Goal: Information Seeking & Learning: Find specific fact

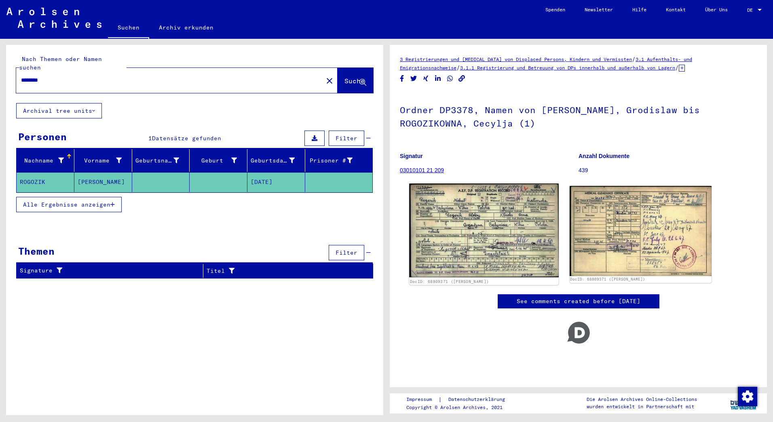
click at [487, 235] on img at bounding box center [483, 231] width 149 height 94
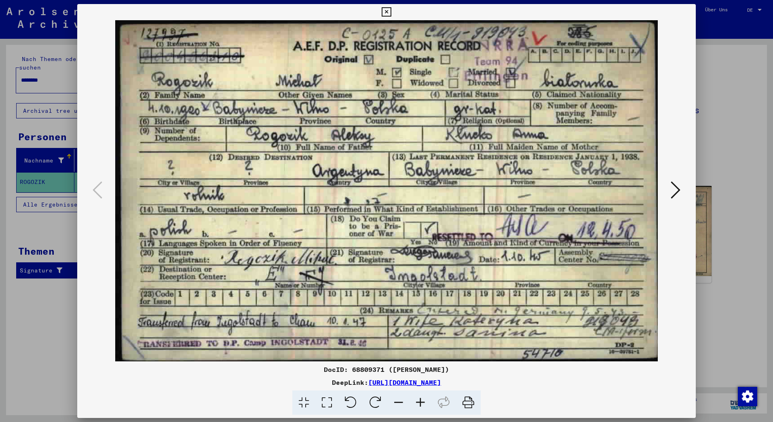
click at [36, 320] on div at bounding box center [386, 211] width 773 height 422
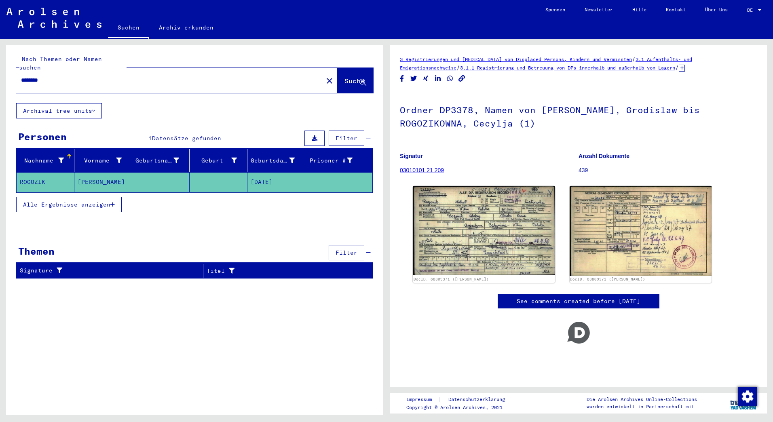
click at [100, 76] on input "********" at bounding box center [169, 80] width 297 height 8
drag, startPoint x: 103, startPoint y: 68, endPoint x: 0, endPoint y: 68, distance: 103.2
click at [0, 68] on html "Suchen Archiv erkunden Spenden Newsletter Hilfe Kontakt Über Uns Suchen Archiv …" at bounding box center [386, 211] width 773 height 422
click at [355, 77] on span "Suche" at bounding box center [355, 81] width 20 height 8
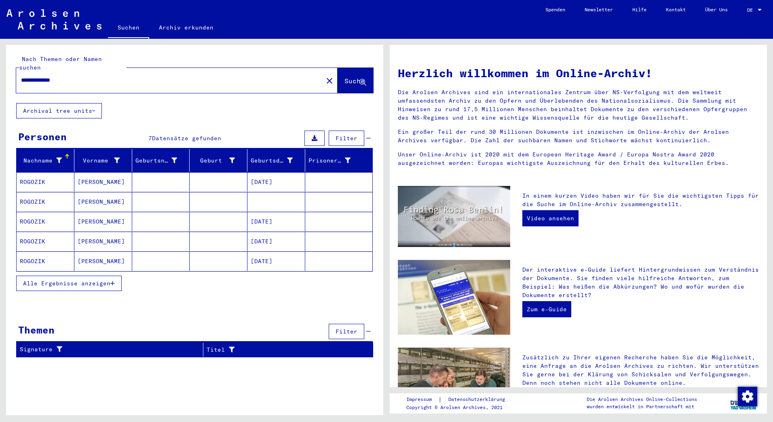
click at [62, 280] on span "Alle Ergebnisse anzeigen" at bounding box center [66, 283] width 87 height 7
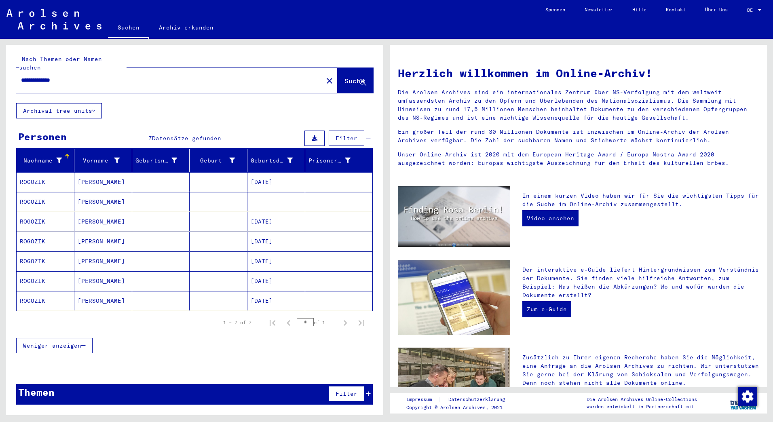
click at [32, 291] on mat-cell "ROGOZIK" at bounding box center [46, 300] width 58 height 19
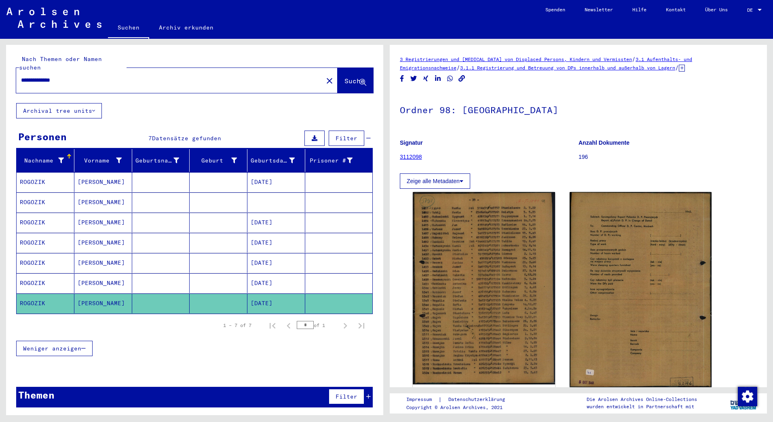
click at [29, 273] on mat-cell "ROGOZIK" at bounding box center [46, 283] width 58 height 20
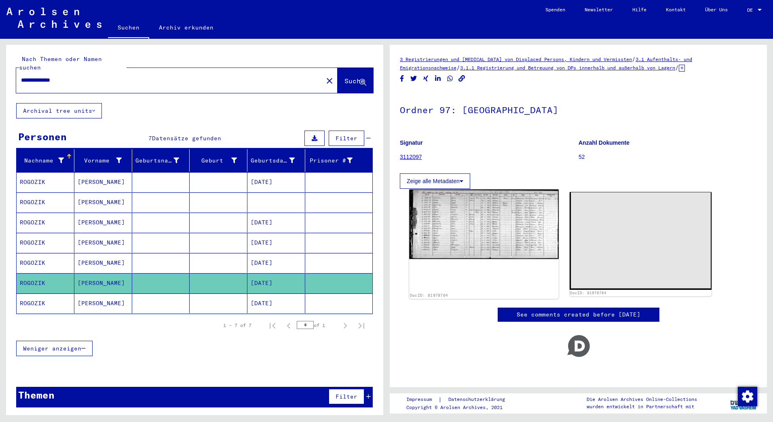
click at [456, 220] on img at bounding box center [483, 225] width 149 height 70
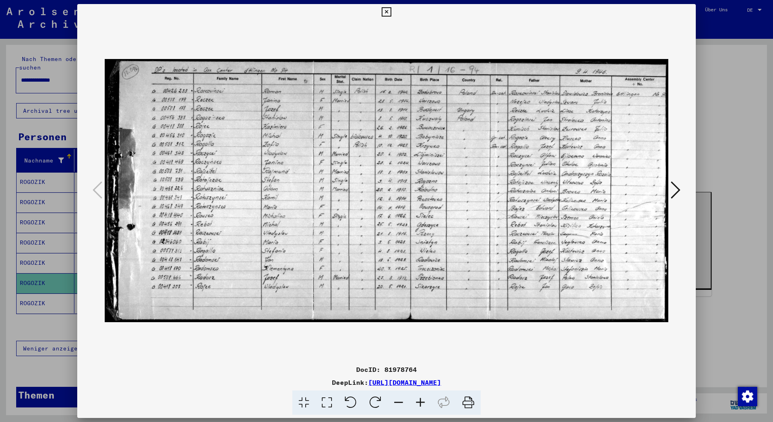
click at [23, 256] on div at bounding box center [386, 211] width 773 height 422
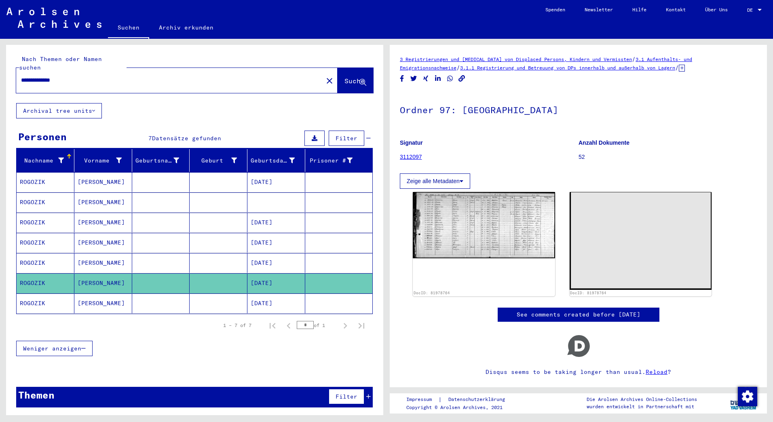
click at [24, 253] on mat-cell "ROGOZIK" at bounding box center [46, 263] width 58 height 20
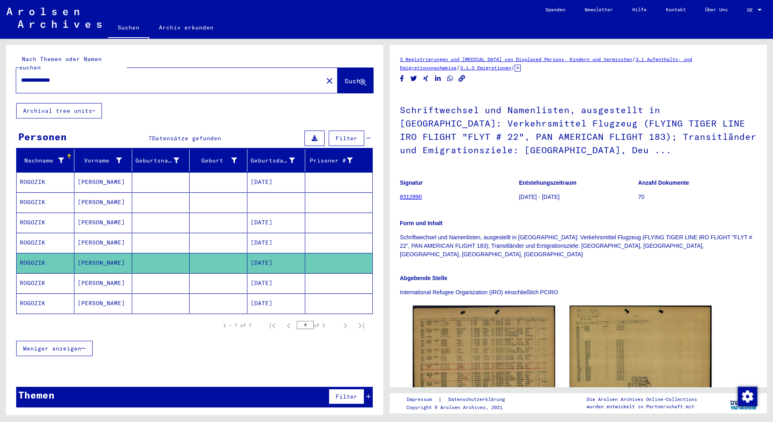
click at [36, 234] on mat-cell "ROGOZIK" at bounding box center [46, 243] width 58 height 20
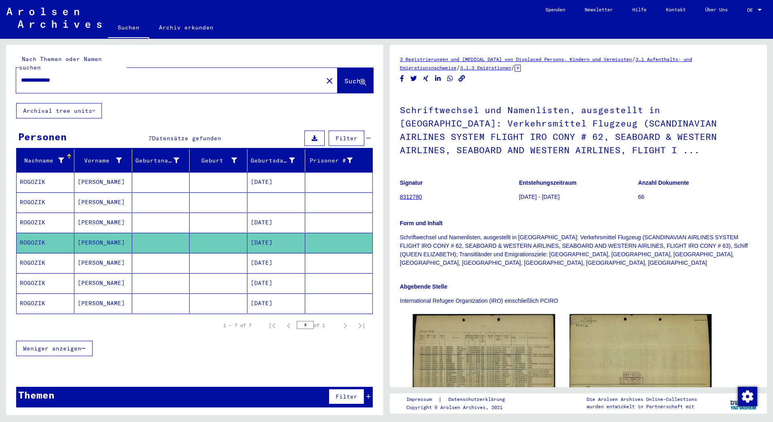
click at [36, 213] on mat-cell "ROGOZIK" at bounding box center [46, 223] width 58 height 20
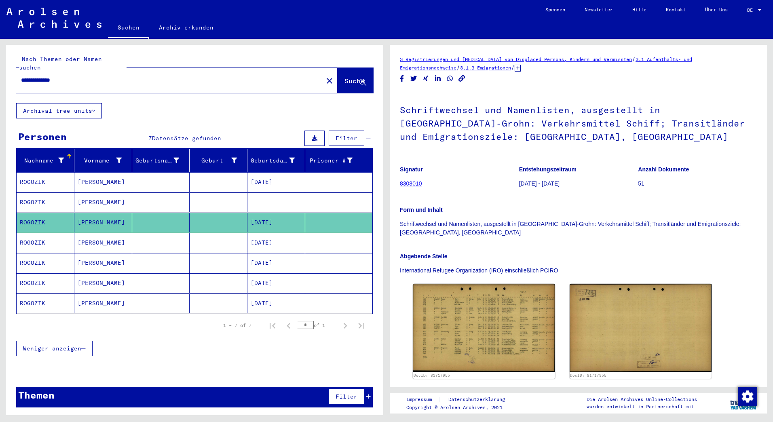
click at [35, 193] on mat-cell "ROGOZIK" at bounding box center [46, 203] width 58 height 20
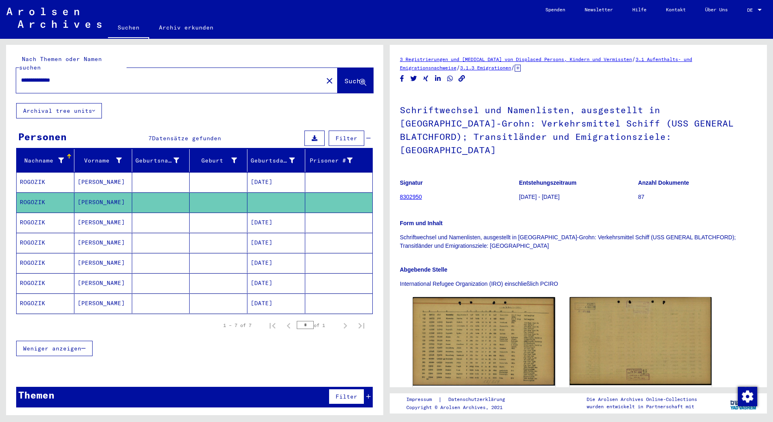
click at [37, 172] on mat-cell "ROGOZIK" at bounding box center [46, 182] width 58 height 20
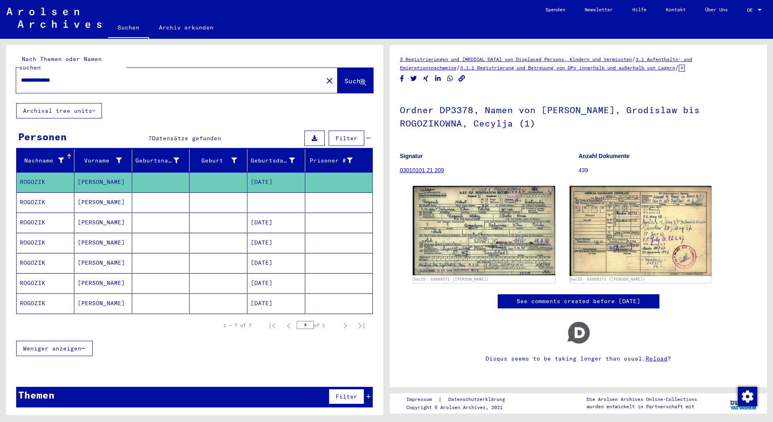
click at [43, 76] on input "**********" at bounding box center [169, 80] width 297 height 8
type input "**********"
click at [345, 77] on span "Suche" at bounding box center [355, 81] width 20 height 8
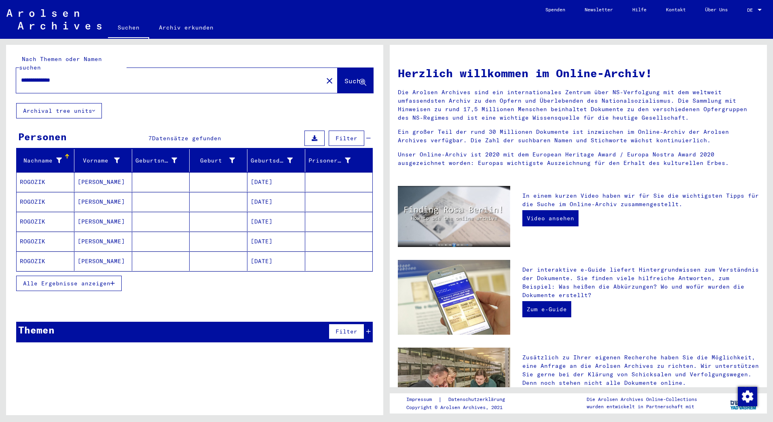
click at [49, 276] on button "Alle Ergebnisse anzeigen" at bounding box center [69, 283] width 106 height 15
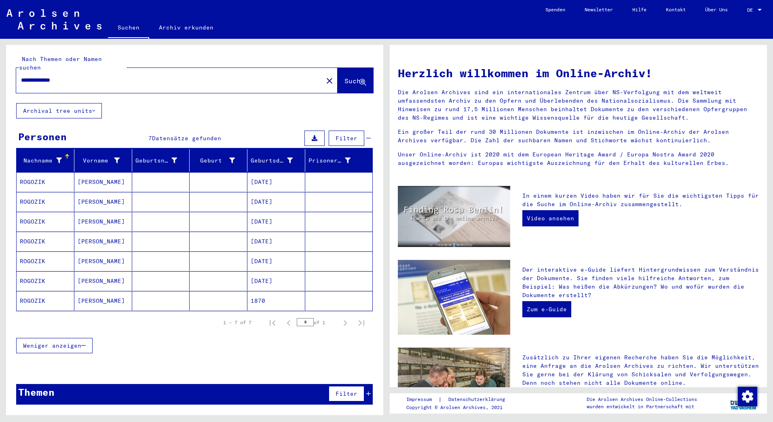
click at [32, 291] on mat-cell "ROGOZIK" at bounding box center [46, 300] width 58 height 19
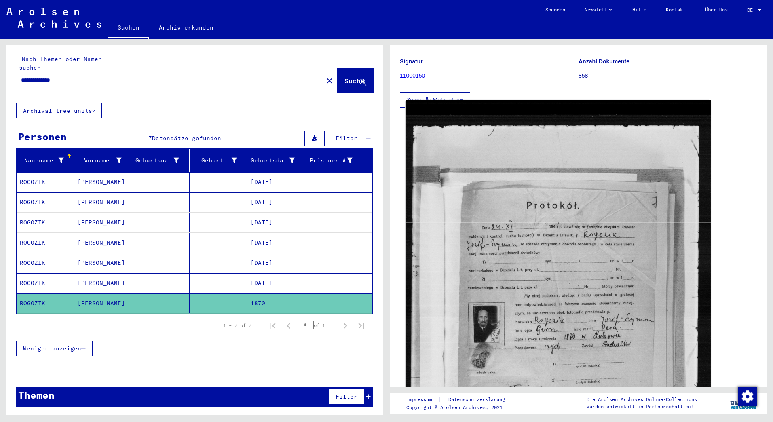
scroll to position [81, 0]
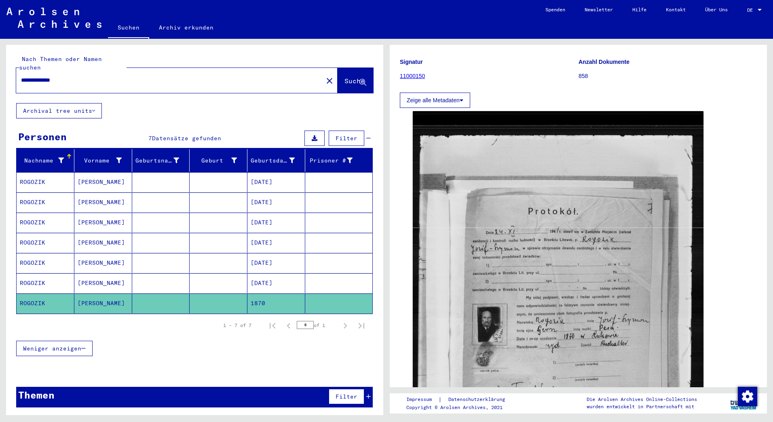
click at [23, 273] on mat-cell "ROGOZIK" at bounding box center [46, 283] width 58 height 20
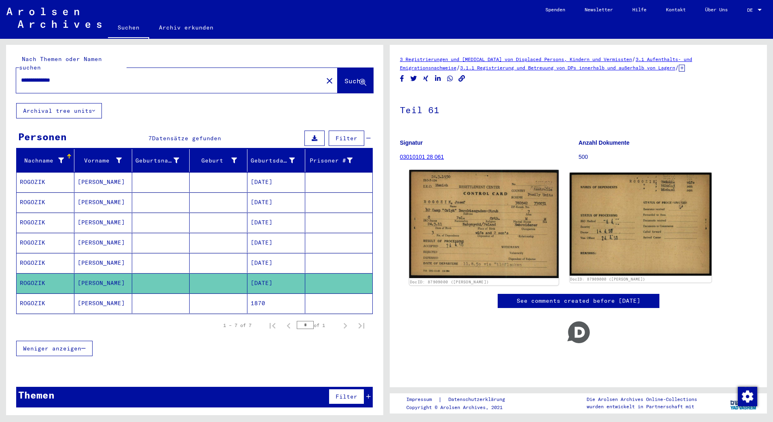
click at [474, 239] on img at bounding box center [483, 224] width 149 height 108
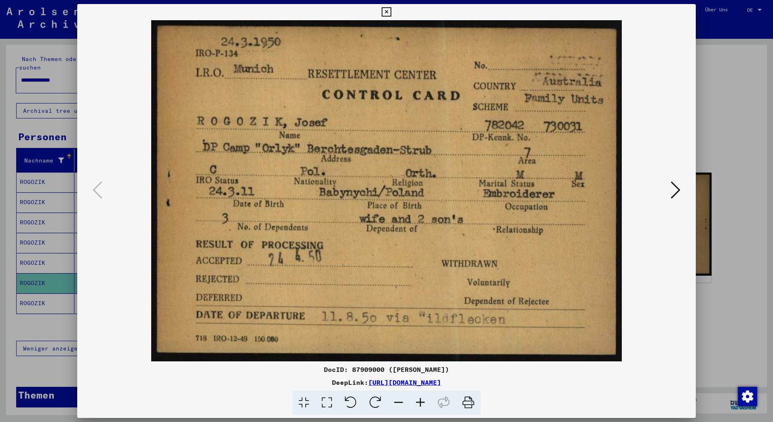
click at [378, 11] on div "DocID: 87909000 ([PERSON_NAME]) DeepLink: [URL][DOMAIN_NAME]" at bounding box center [386, 209] width 619 height 411
click at [383, 9] on icon at bounding box center [386, 12] width 9 height 10
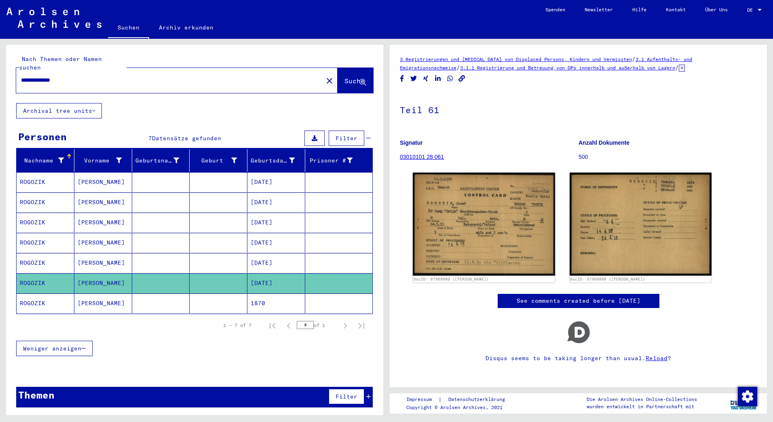
click at [31, 254] on mat-cell "ROGOZIK" at bounding box center [46, 263] width 58 height 20
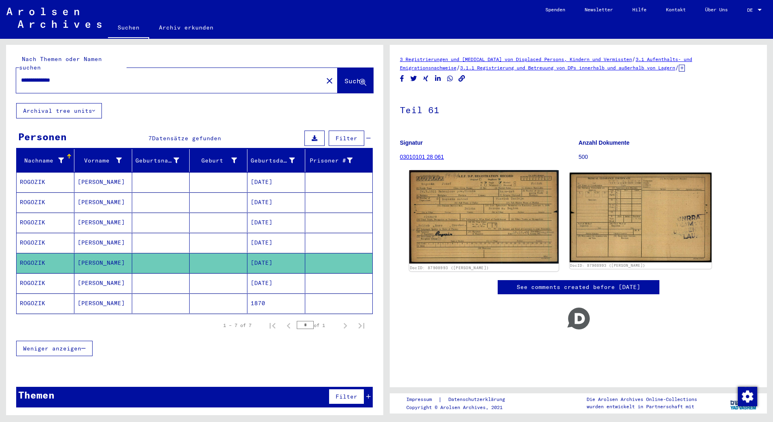
click at [493, 218] on img at bounding box center [483, 216] width 149 height 93
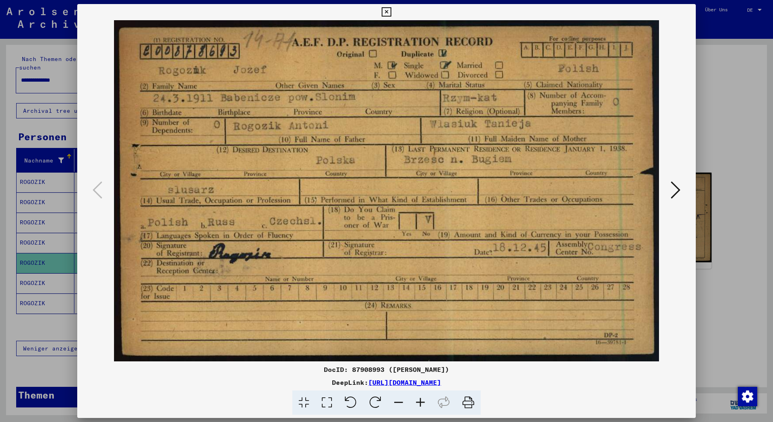
click at [28, 232] on div at bounding box center [386, 211] width 773 height 422
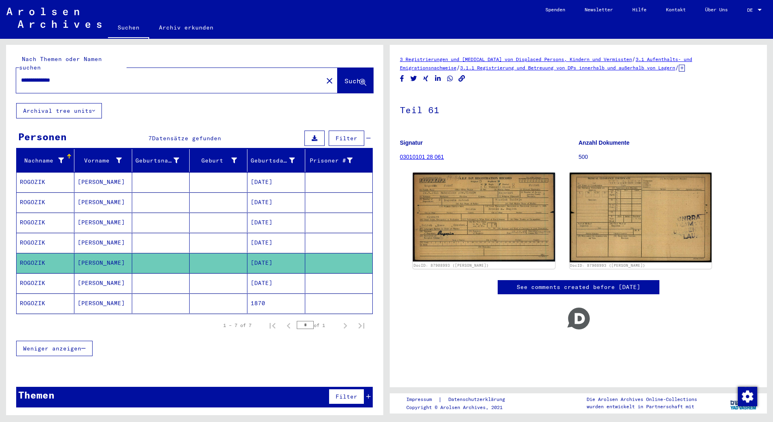
click at [28, 233] on mat-cell "ROGOZIK" at bounding box center [46, 243] width 58 height 20
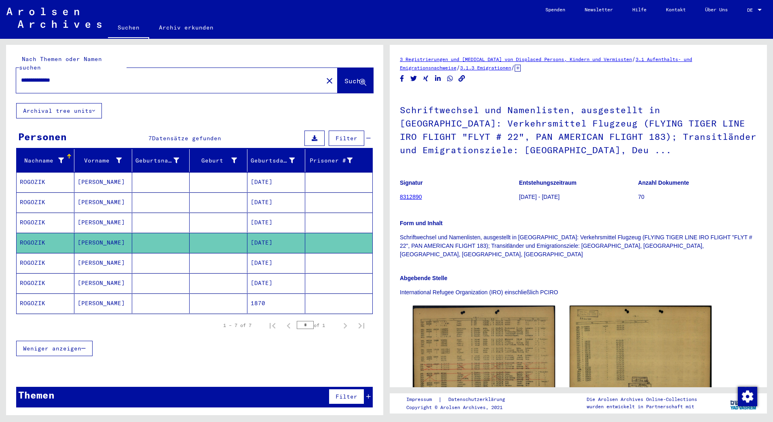
click at [36, 213] on mat-cell "ROGOZIK" at bounding box center [46, 223] width 58 height 20
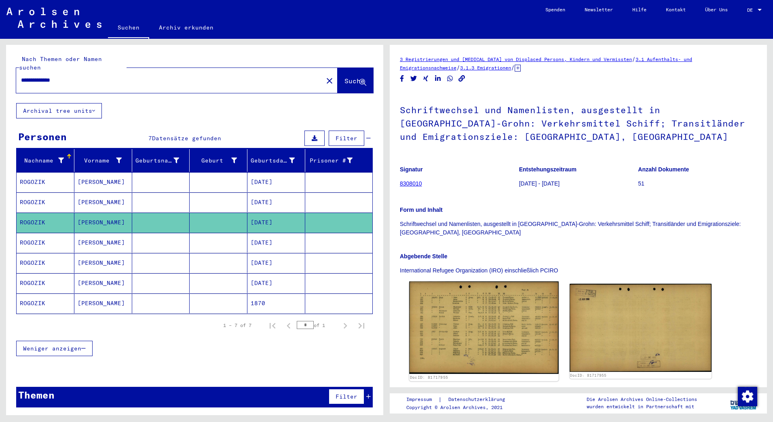
click at [464, 316] on img at bounding box center [483, 328] width 149 height 93
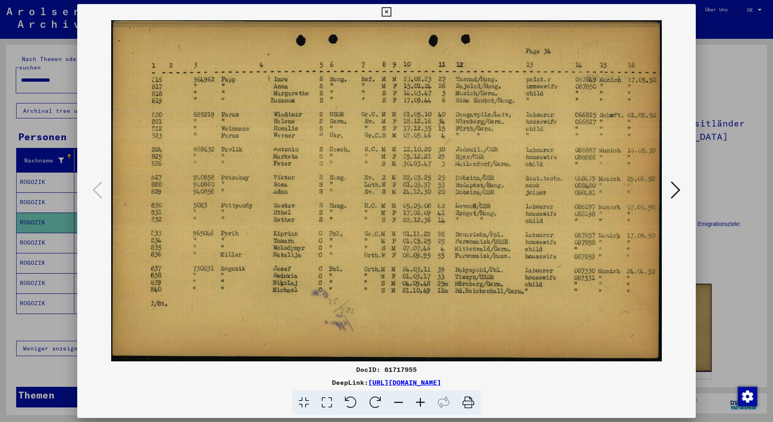
click at [34, 193] on div at bounding box center [386, 211] width 773 height 422
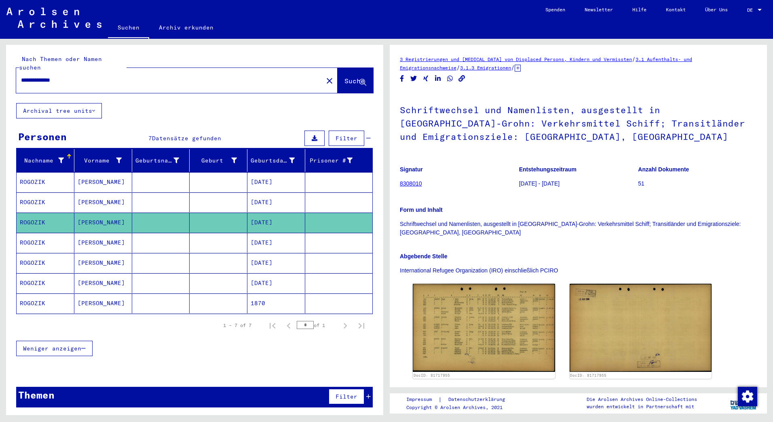
click at [34, 193] on mat-cell "ROGOZIK" at bounding box center [46, 203] width 58 height 20
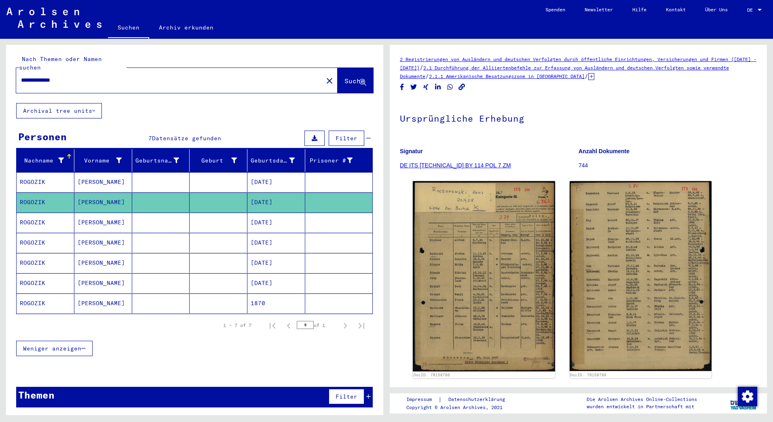
click at [21, 172] on mat-cell "ROGOZIK" at bounding box center [46, 182] width 58 height 20
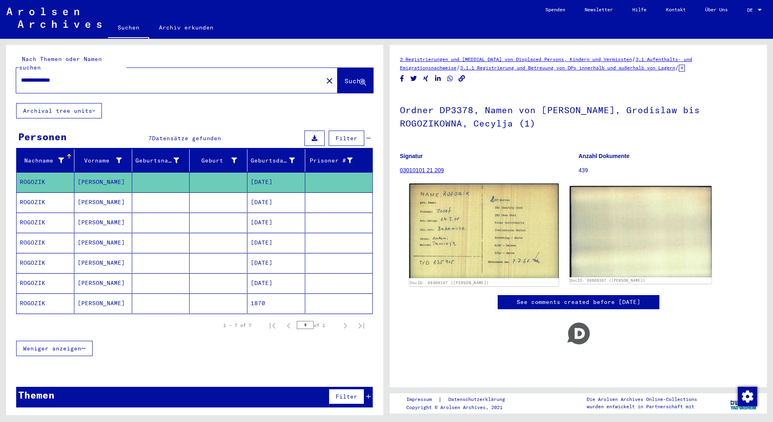
click at [466, 230] on img at bounding box center [483, 231] width 149 height 95
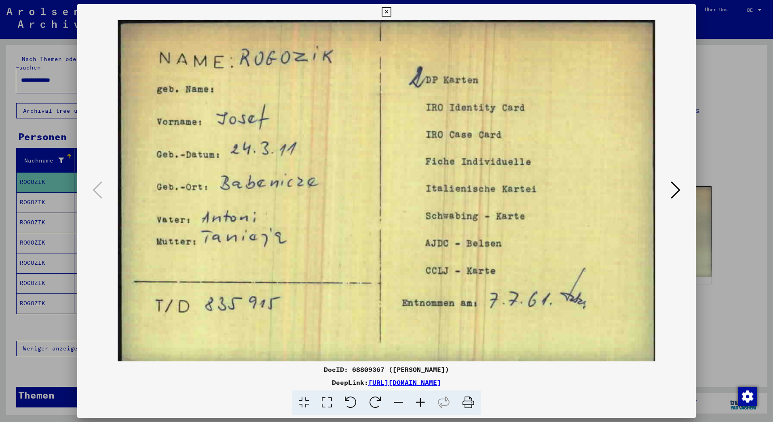
drag, startPoint x: 60, startPoint y: 118, endPoint x: 66, endPoint y: 115, distance: 7.2
click at [62, 118] on div at bounding box center [386, 211] width 773 height 422
